Goal: Task Accomplishment & Management: Use online tool/utility

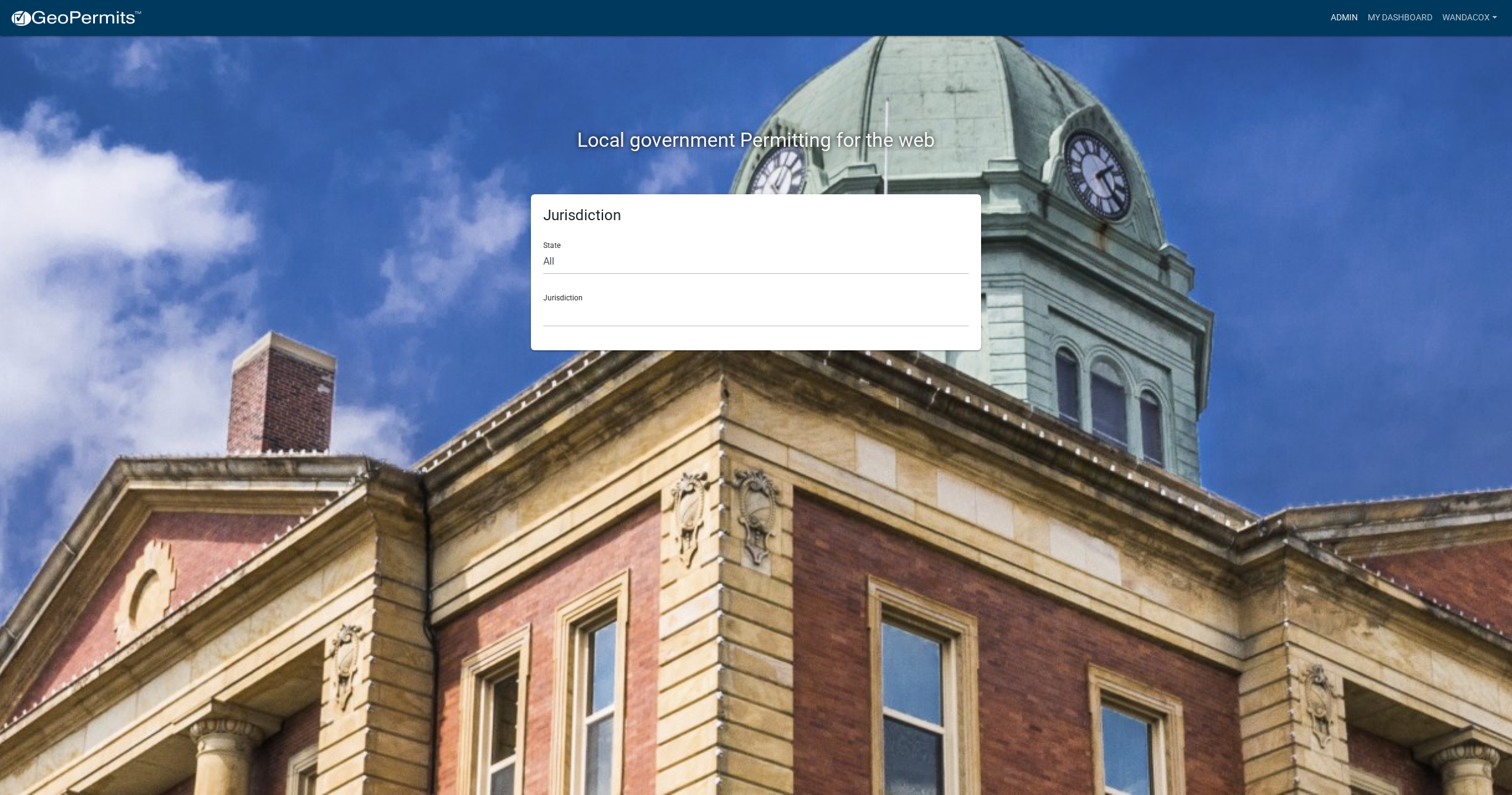
click at [1353, 16] on link "Admin" at bounding box center [1345, 18] width 37 height 24
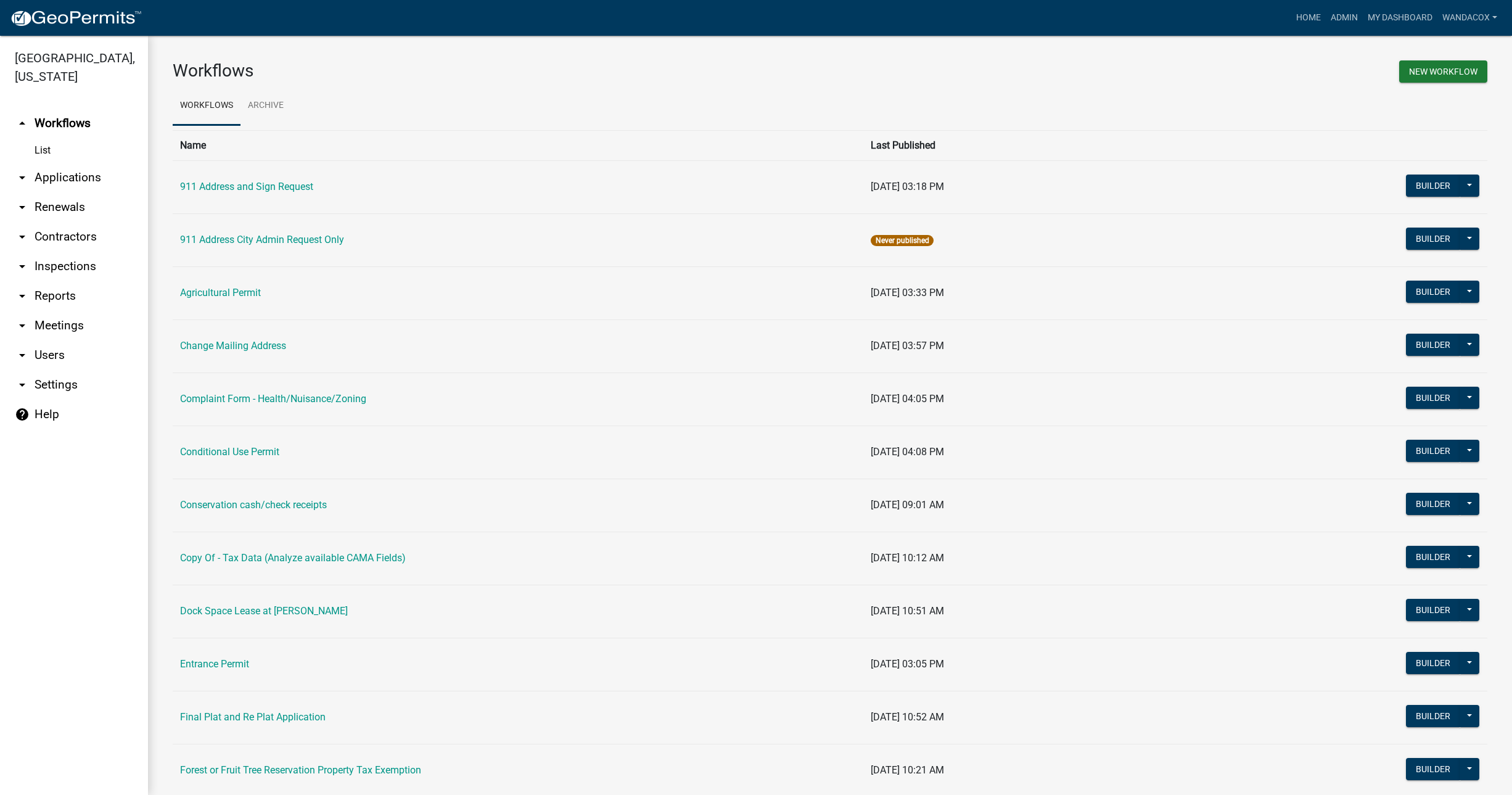
click at [89, 163] on link "arrow_drop_down Applications" at bounding box center [74, 178] width 148 height 30
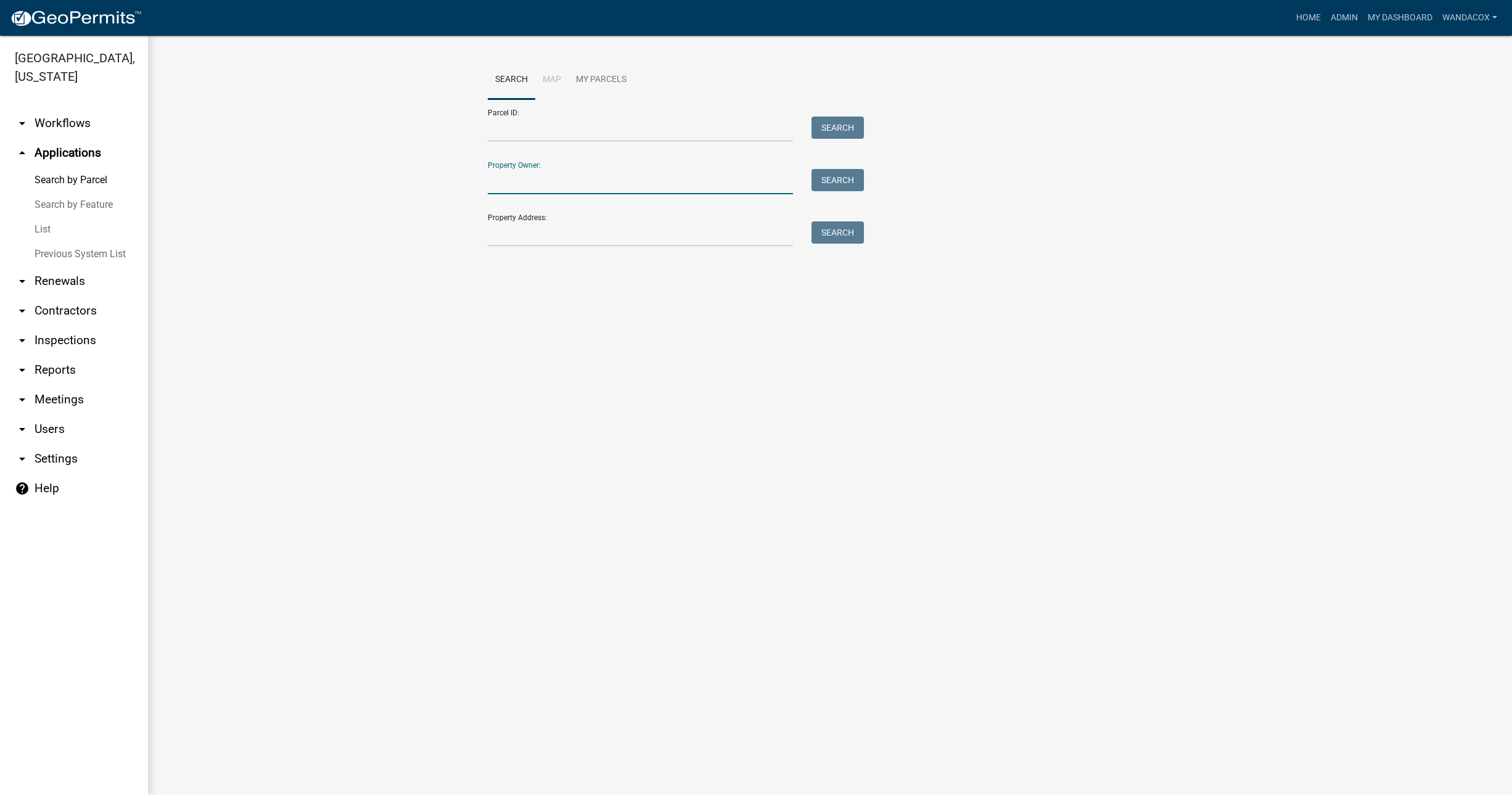
click at [566, 184] on input "Property Owner:" at bounding box center [640, 181] width 305 height 25
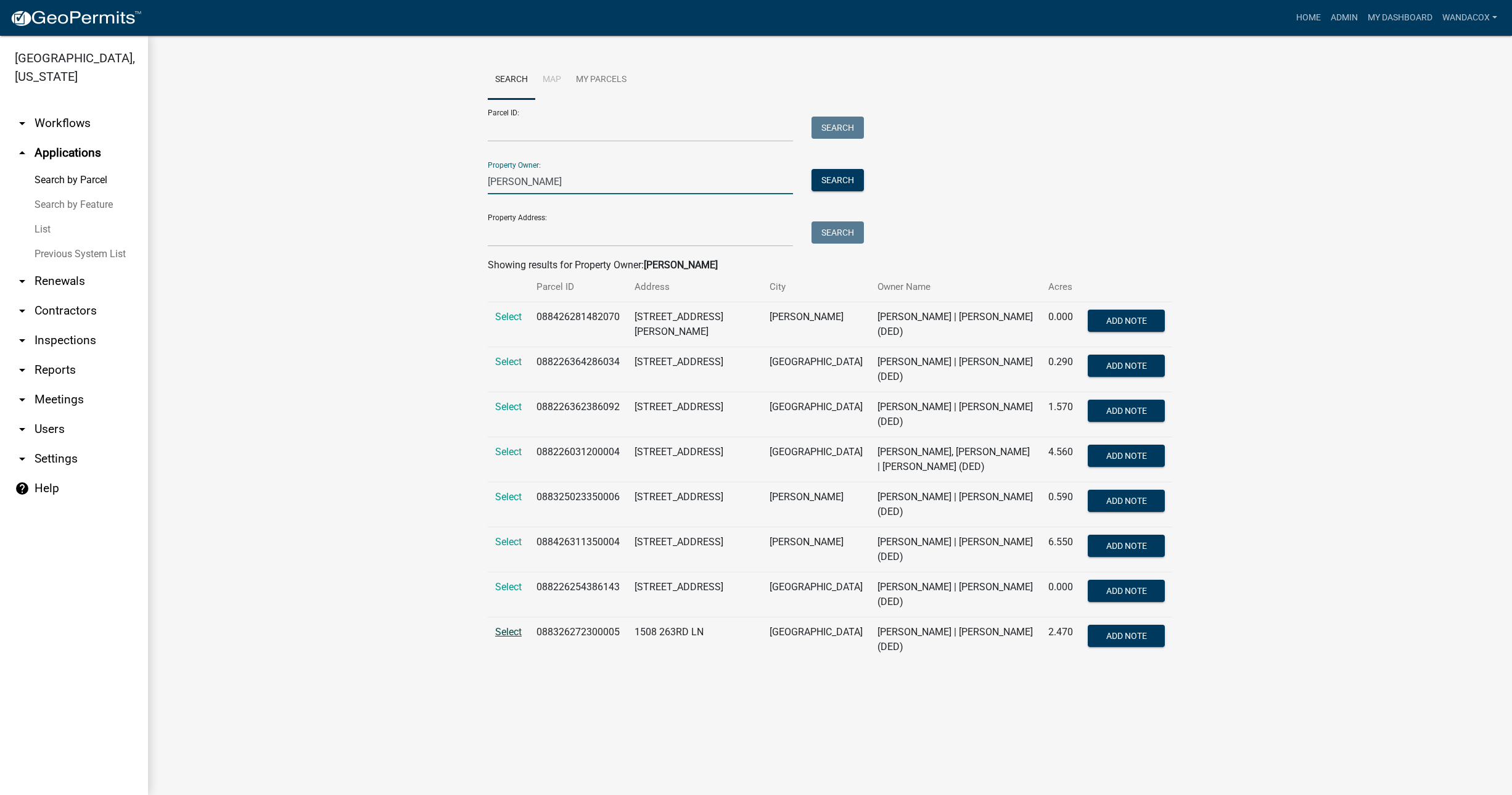
type input "[PERSON_NAME]"
click at [500, 627] on span "Select" at bounding box center [508, 632] width 26 height 11
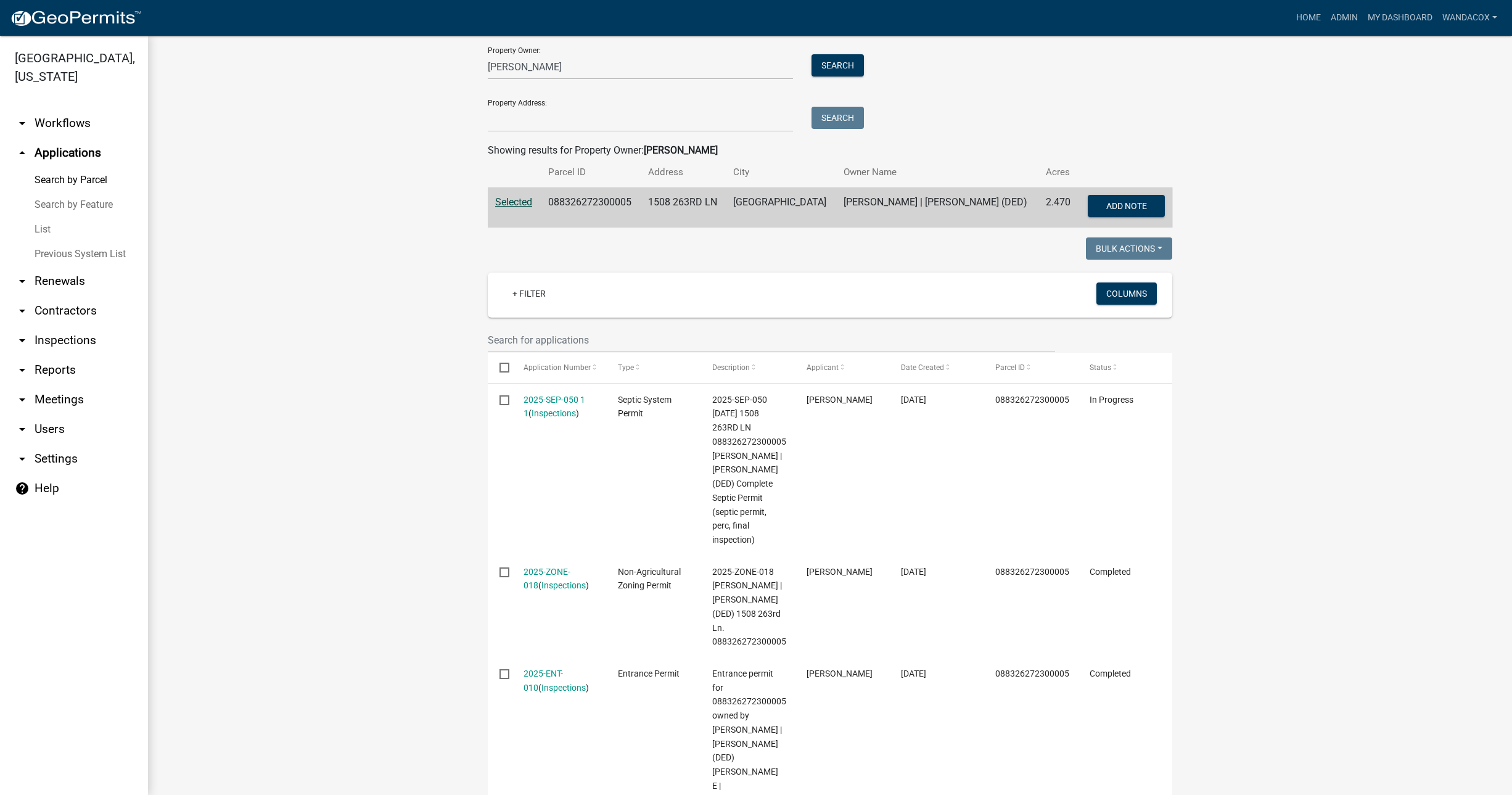
scroll to position [154, 0]
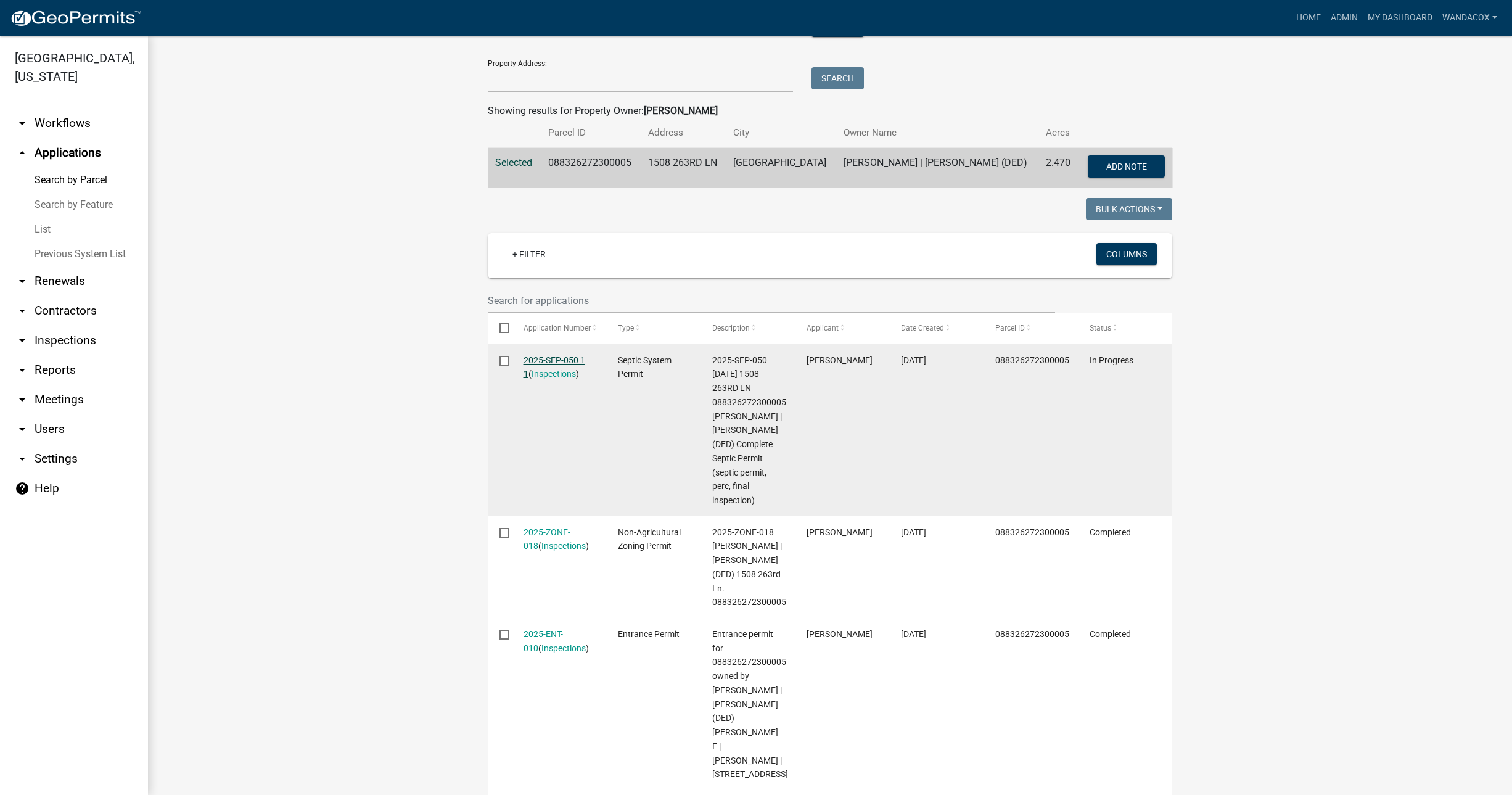
click at [531, 358] on link "2025-SEP-050 1 1" at bounding box center [555, 366] width 61 height 24
